Goal: Task Accomplishment & Management: Use online tool/utility

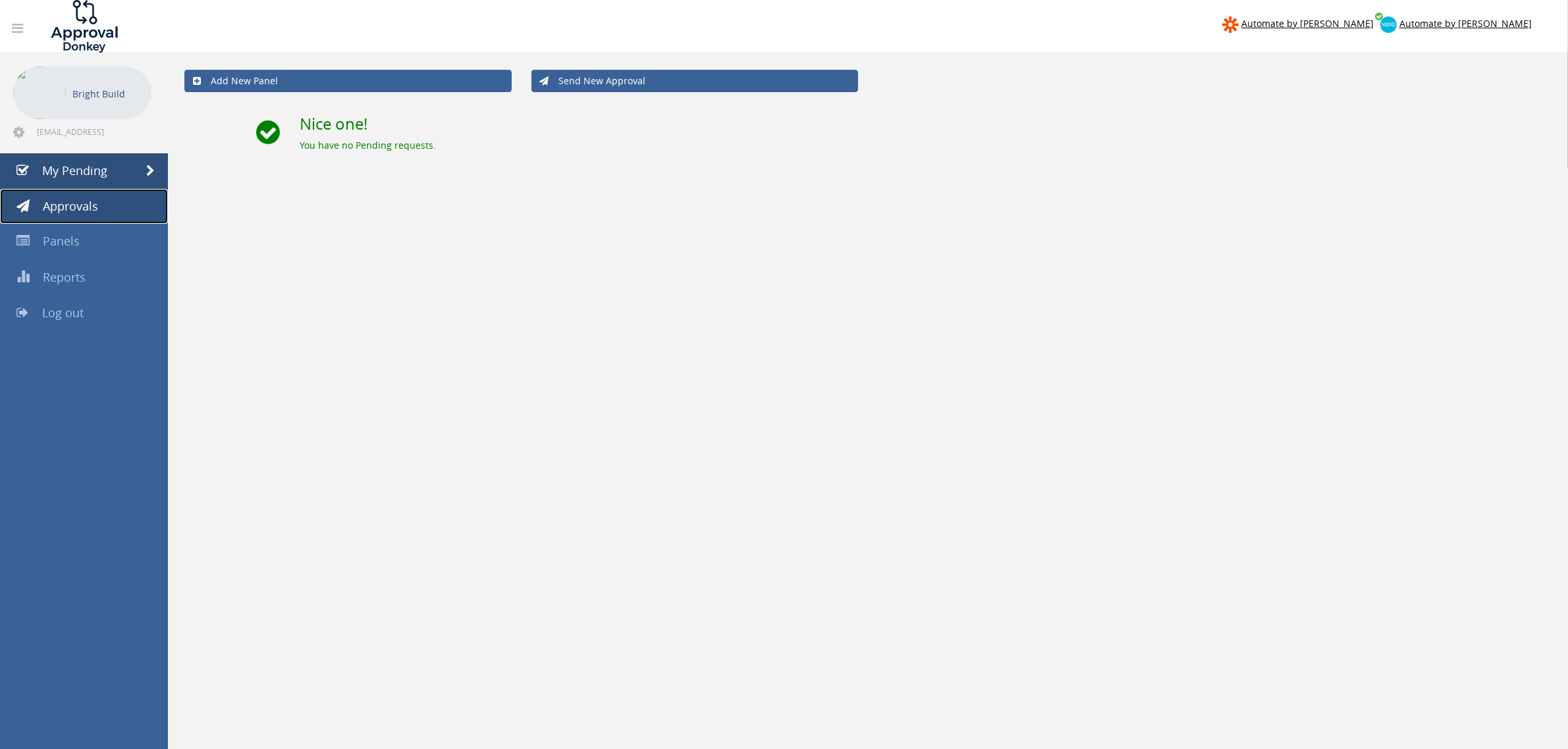
click at [94, 192] on link "Approvals" at bounding box center [84, 206] width 168 height 35
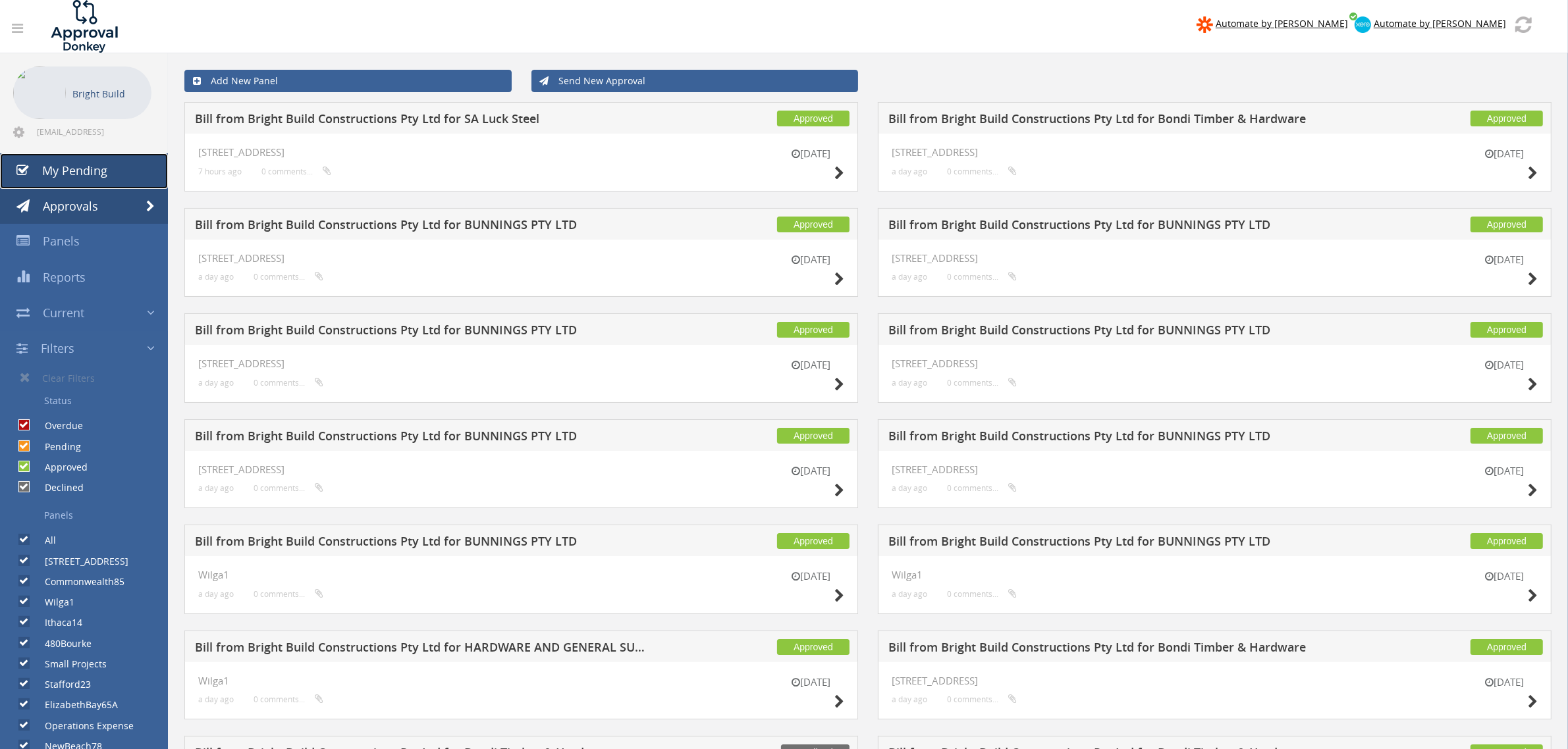
click at [94, 169] on span "My Pending" at bounding box center [74, 171] width 65 height 16
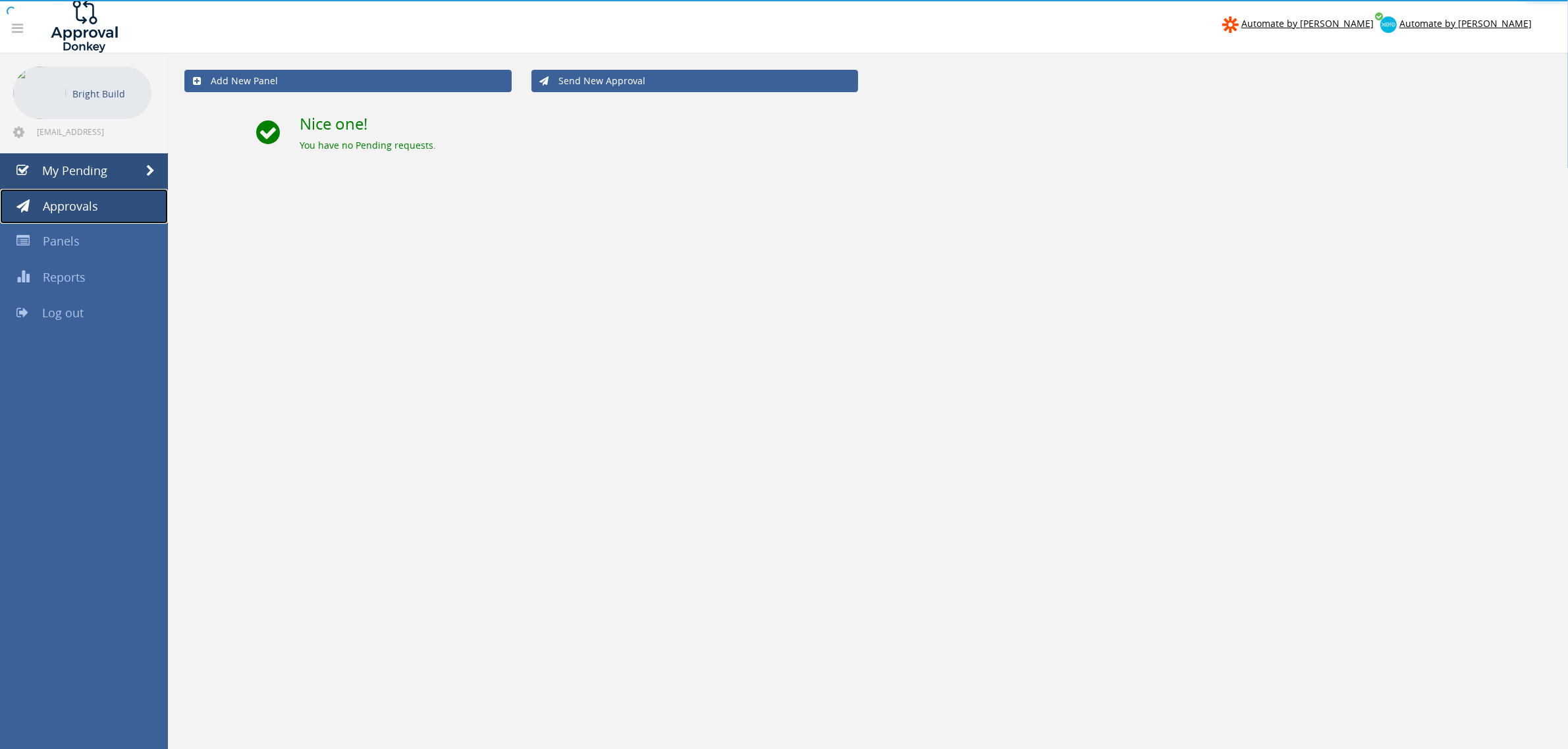
click at [91, 212] on span "Approvals" at bounding box center [70, 206] width 56 height 16
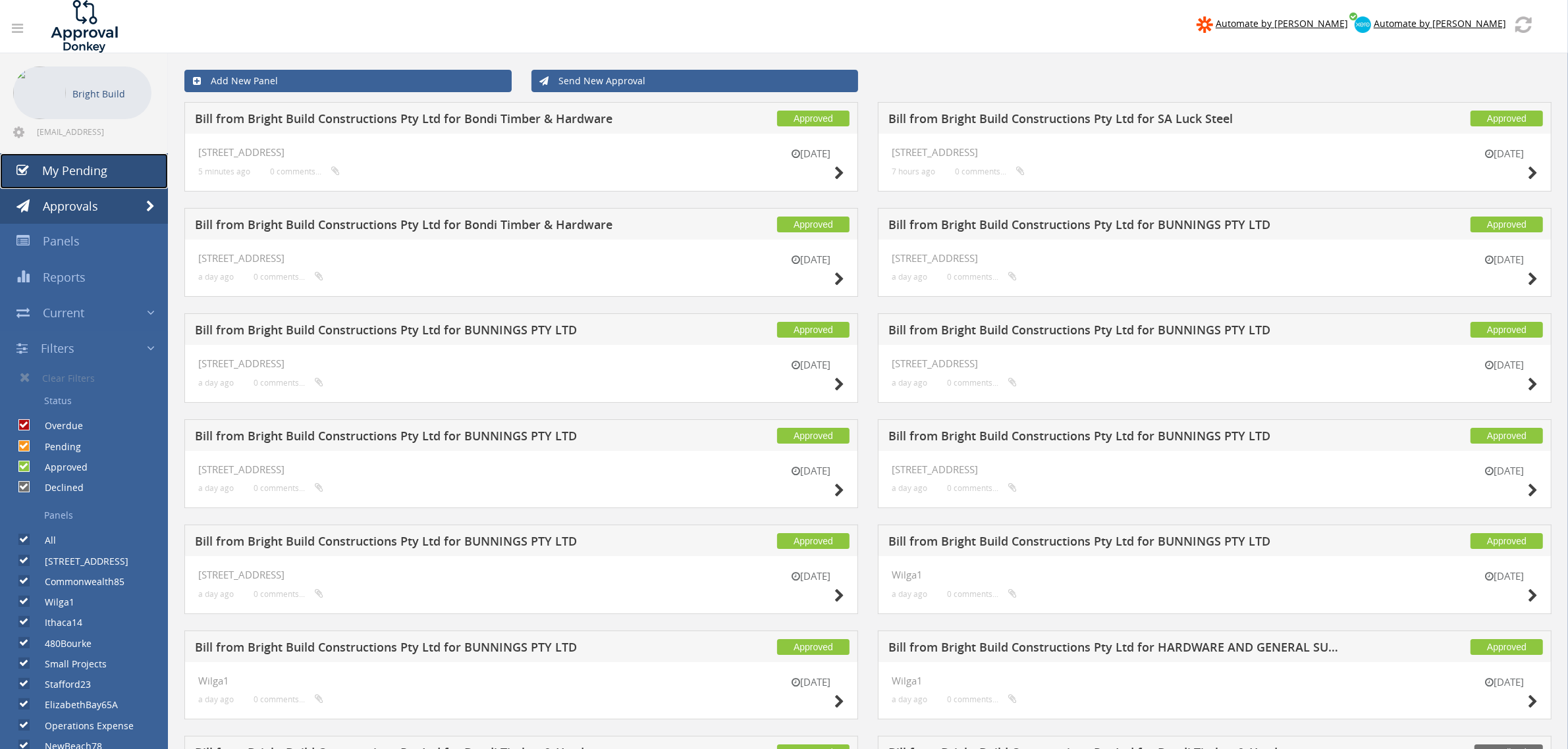
click at [68, 156] on link "My Pending" at bounding box center [84, 171] width 168 height 35
